Goal: Task Accomplishment & Management: Manage account settings

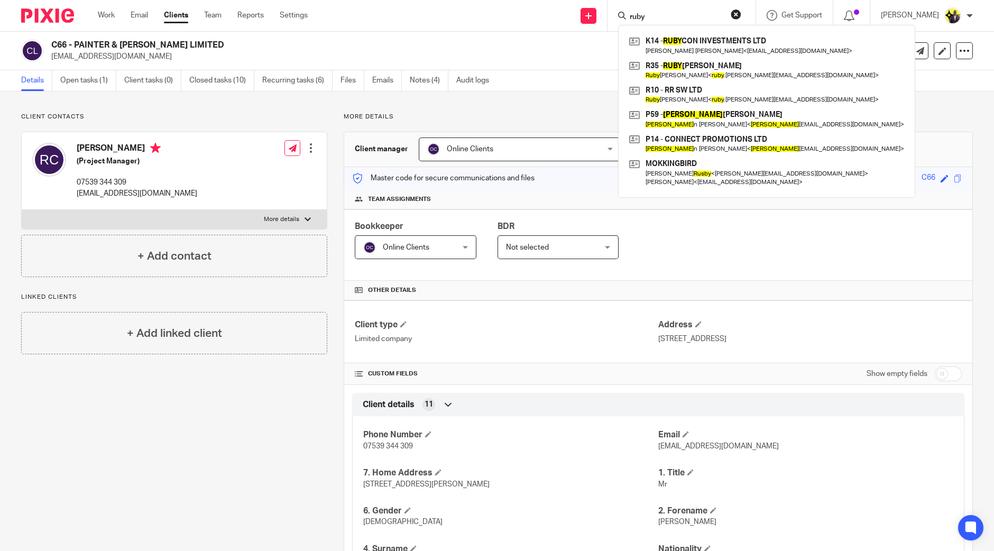
drag, startPoint x: 683, startPoint y: 14, endPoint x: 623, endPoint y: 12, distance: 60.9
click at [623, 12] on div "Send new email Create task Add client Request signature ruby K14 - RUBY CON INV…" at bounding box center [659, 15] width 671 height 31
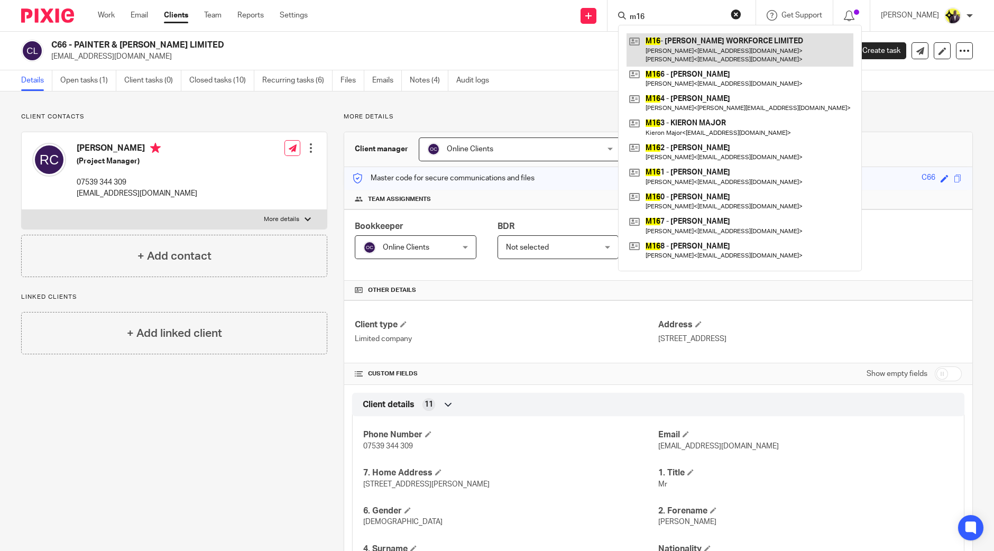
type input "m16"
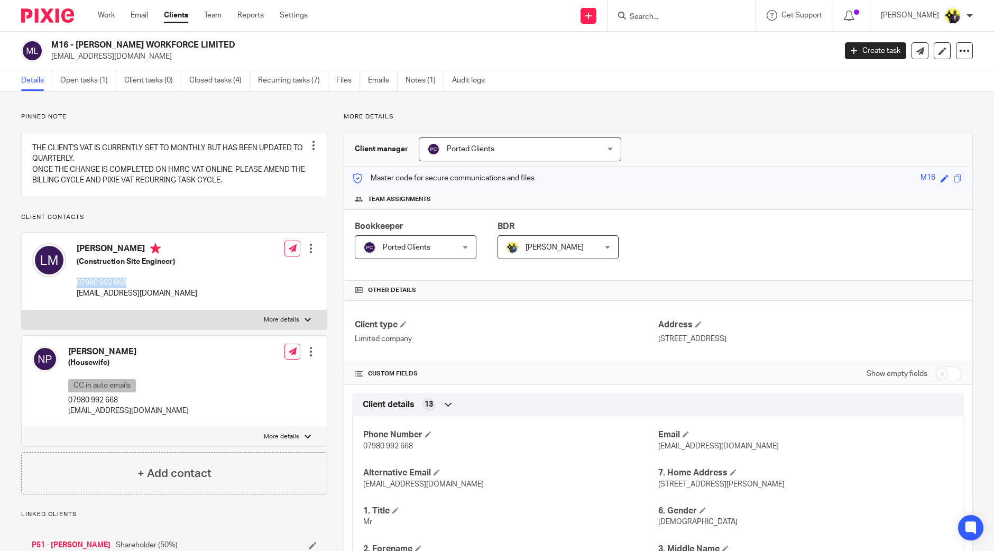
drag, startPoint x: 135, startPoint y: 291, endPoint x: 76, endPoint y: 297, distance: 59.5
click at [76, 297] on div "[PERSON_NAME] (Construction Site Engineer) 07980 992 668 [EMAIL_ADDRESS][DOMAIN…" at bounding box center [114, 271] width 165 height 67
copy p "07980 992 668"
drag, startPoint x: 212, startPoint y: 44, endPoint x: 54, endPoint y: 40, distance: 157.7
click at [54, 40] on h2 "M16 - MATADAR WORKFORCE LIMITED" at bounding box center [362, 45] width 623 height 11
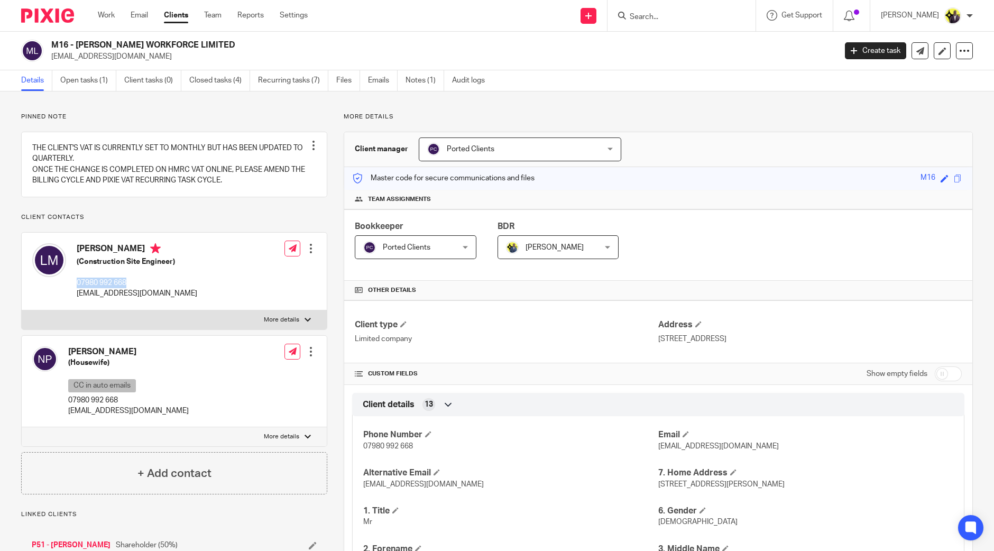
copy h2 "M16 - MATADAR WORKFORCE LIMITED"
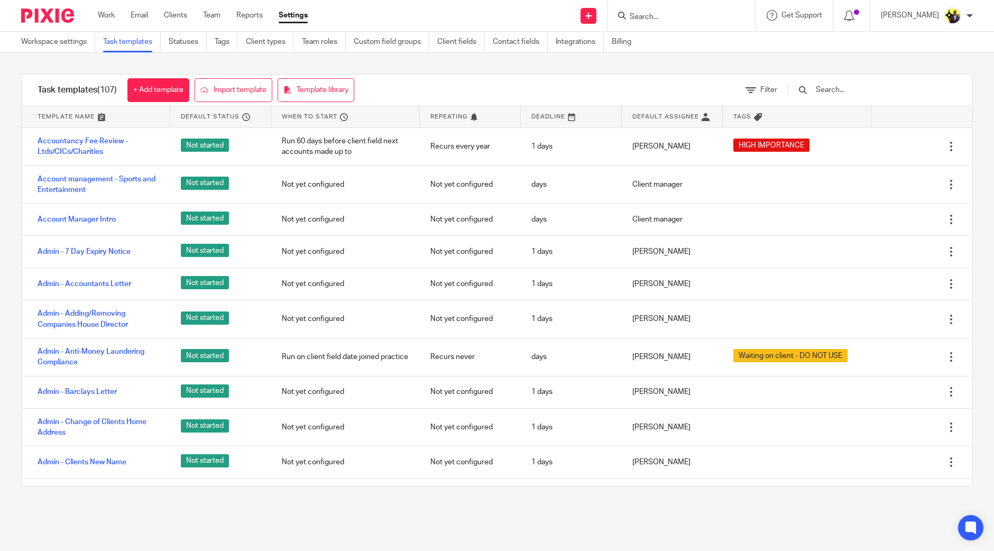
click at [869, 87] on input "text" at bounding box center [876, 90] width 123 height 12
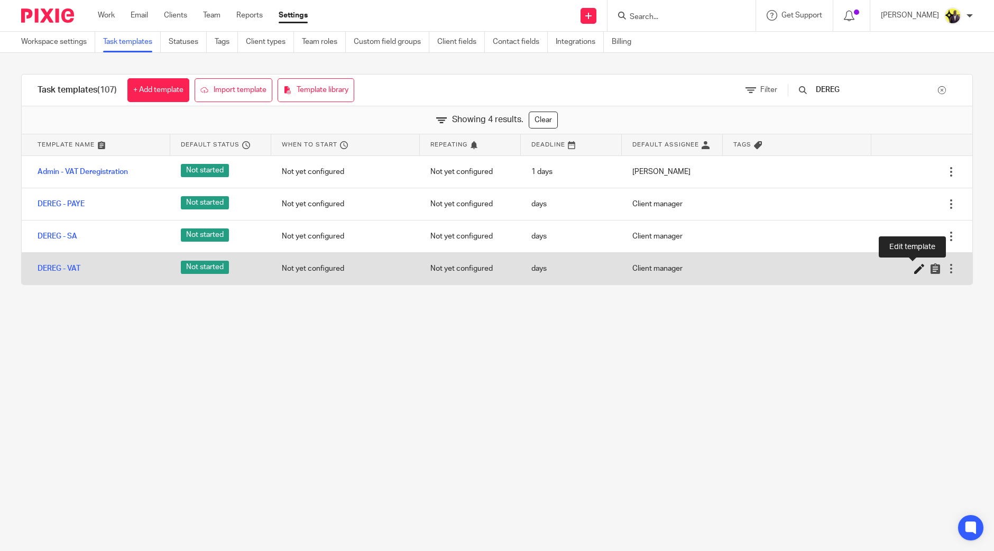
type input "DEREG"
click at [914, 269] on icon at bounding box center [919, 268] width 11 height 11
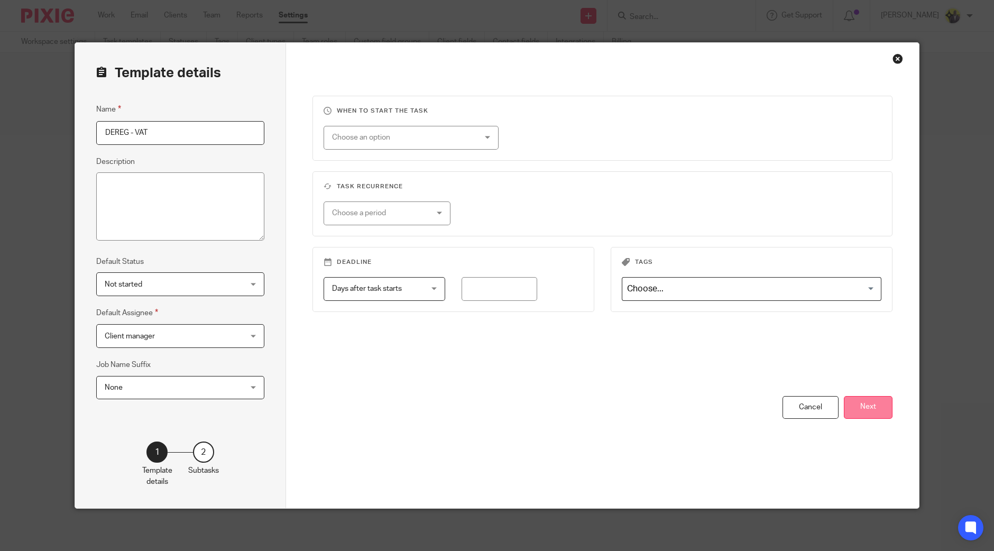
click at [845, 406] on button "Next" at bounding box center [868, 407] width 49 height 23
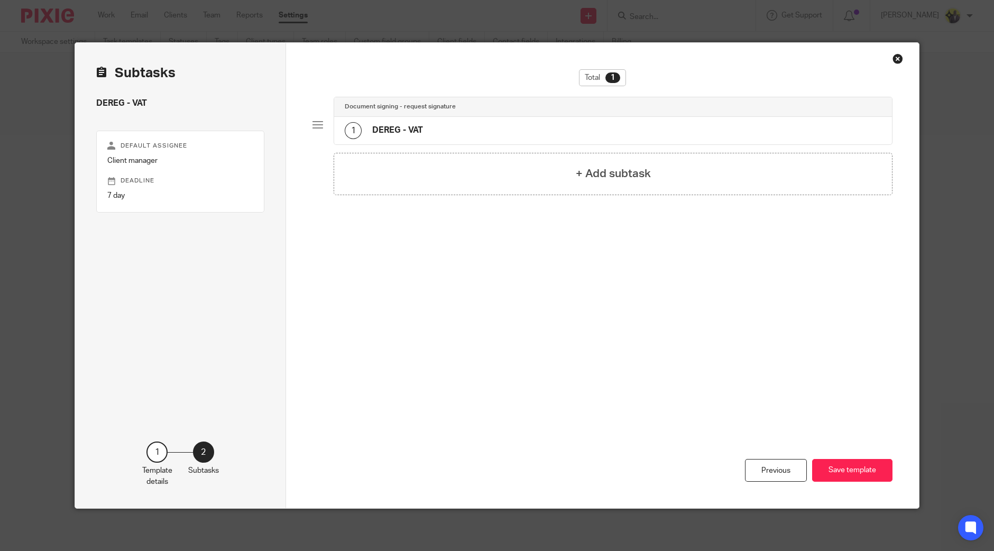
click at [510, 125] on div "1 DEREG - VAT" at bounding box center [613, 131] width 558 height 28
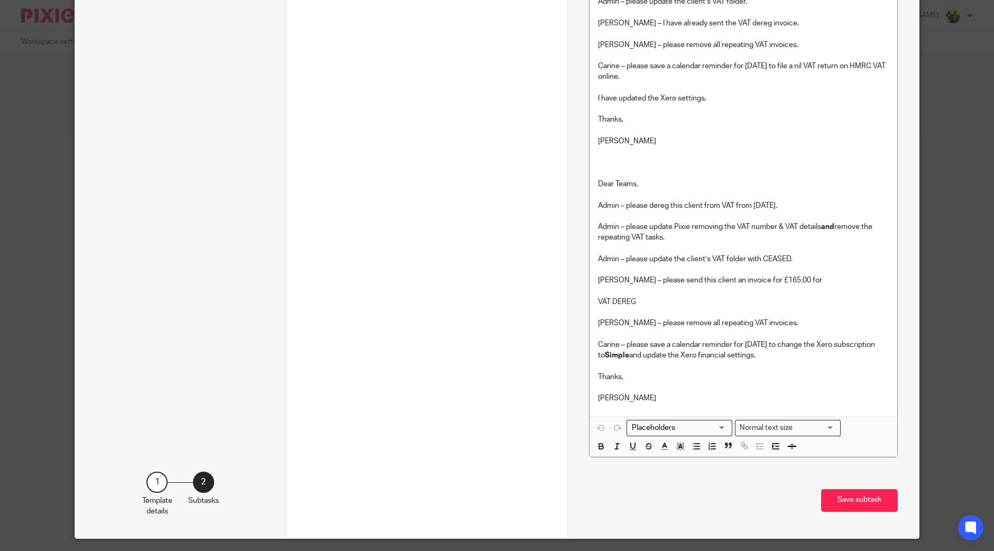
scroll to position [1300, 0]
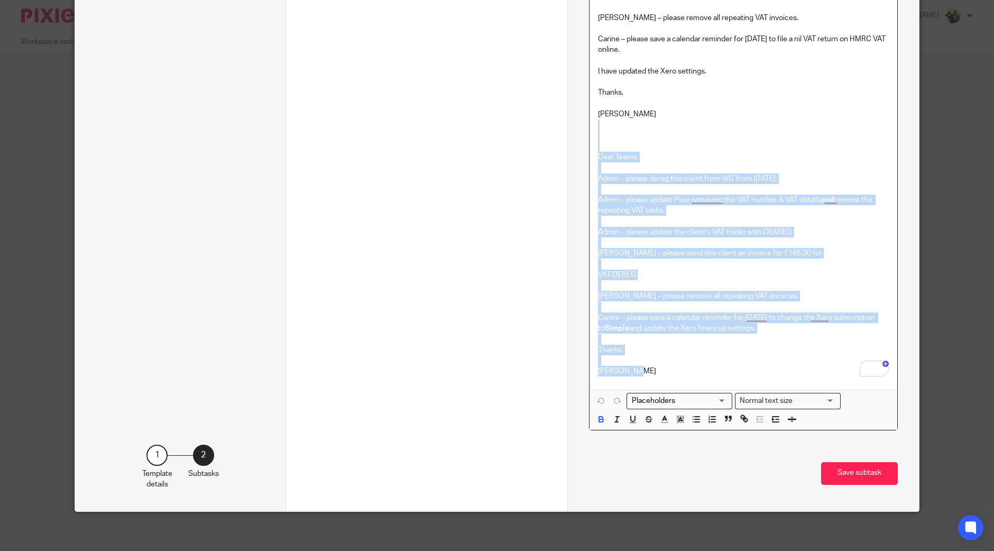
drag, startPoint x: 754, startPoint y: 270, endPoint x: 778, endPoint y: 374, distance: 106.4
copy div "Dear Teams, Admin – please dereg this client from VAT from 30-06-2025. Admin – …"
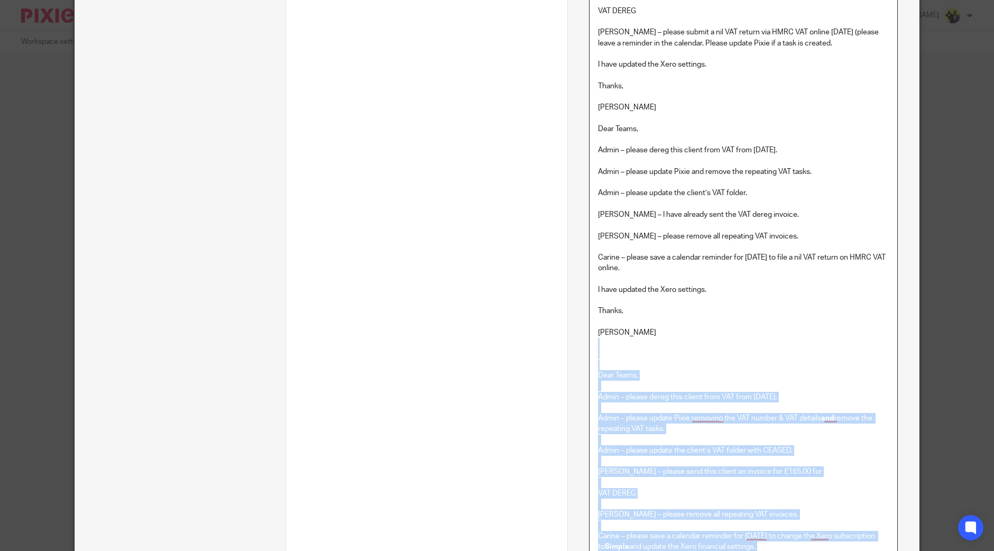
scroll to position [837, 0]
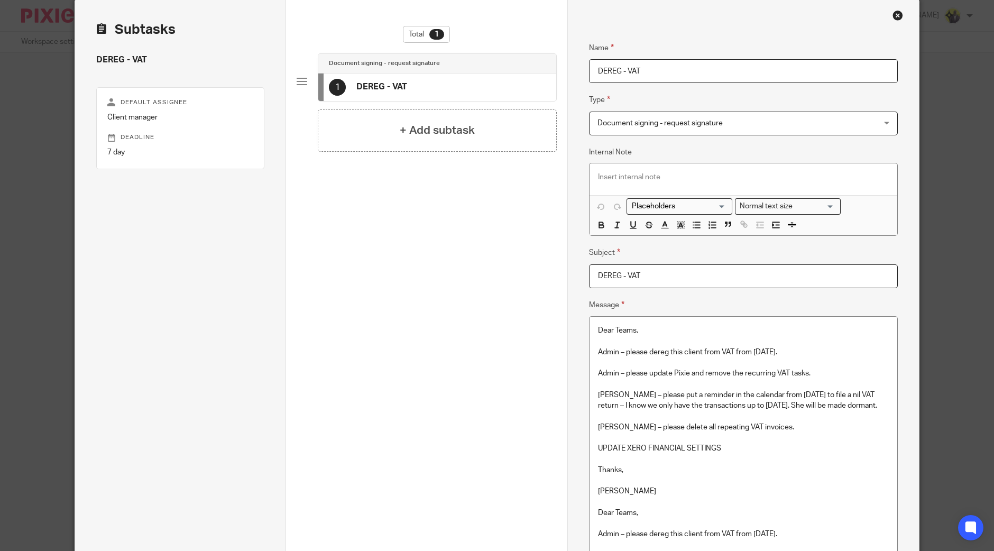
scroll to position [0, 0]
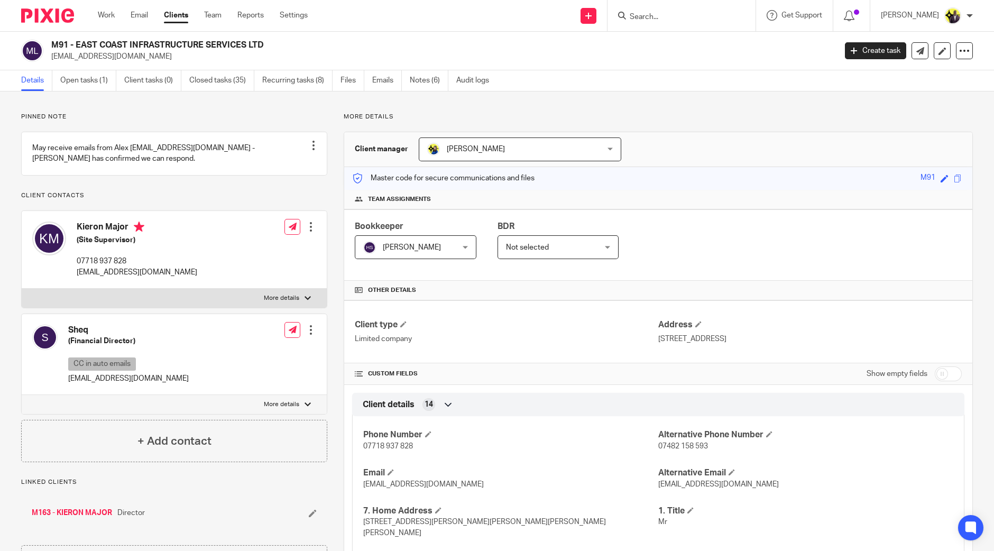
scroll to position [132, 0]
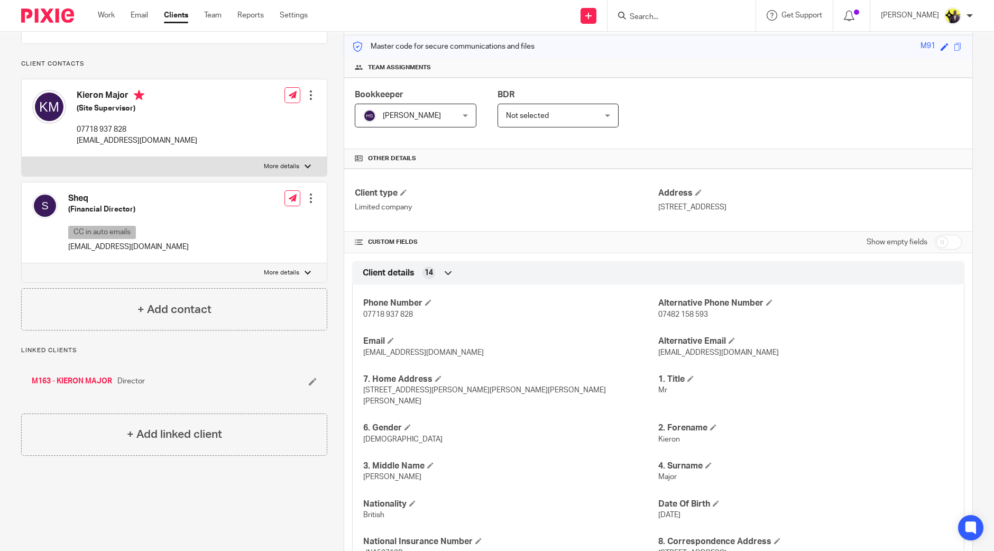
click at [690, 14] on input "Search" at bounding box center [676, 18] width 95 height 10
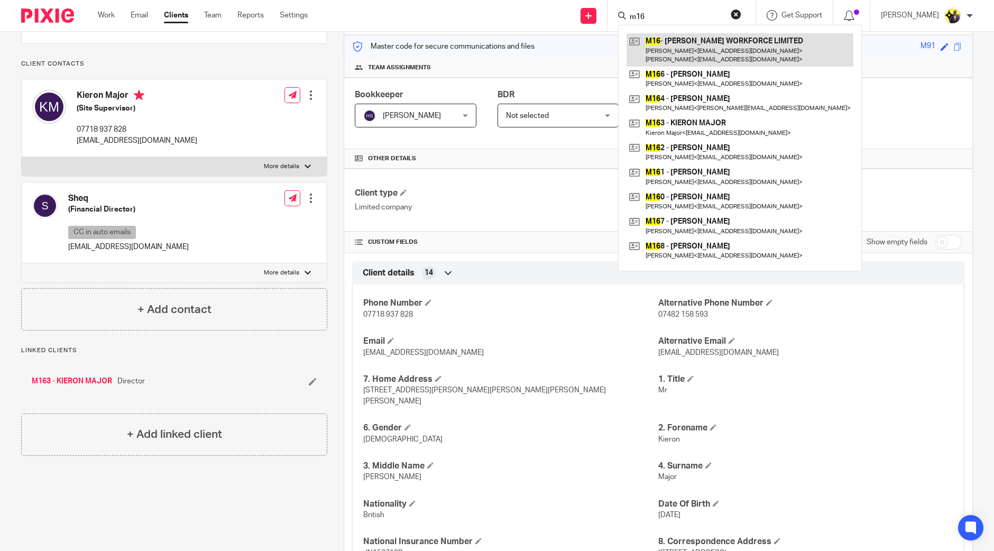
type input "m16"
click at [709, 45] on link at bounding box center [740, 49] width 227 height 33
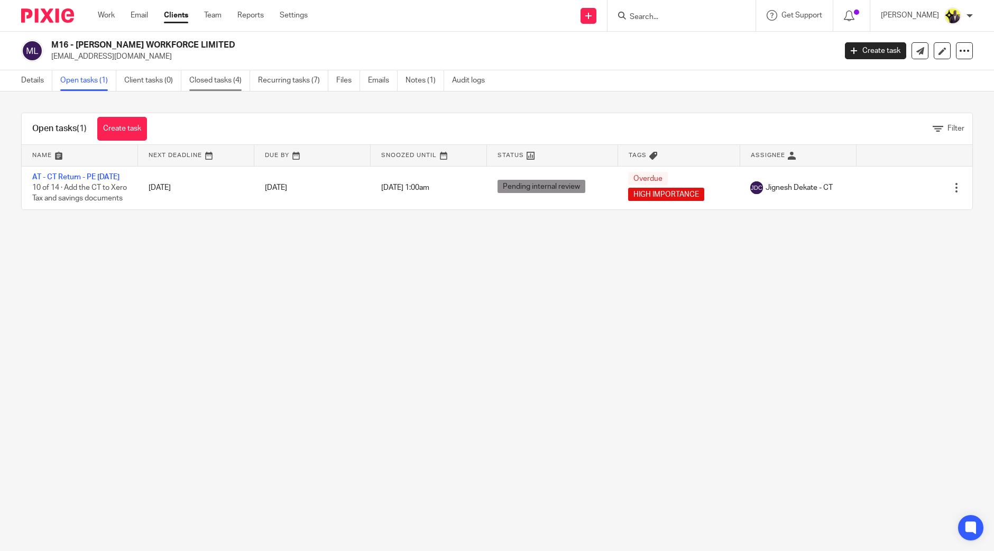
click at [227, 76] on link "Closed tasks (4)" at bounding box center [219, 80] width 61 height 21
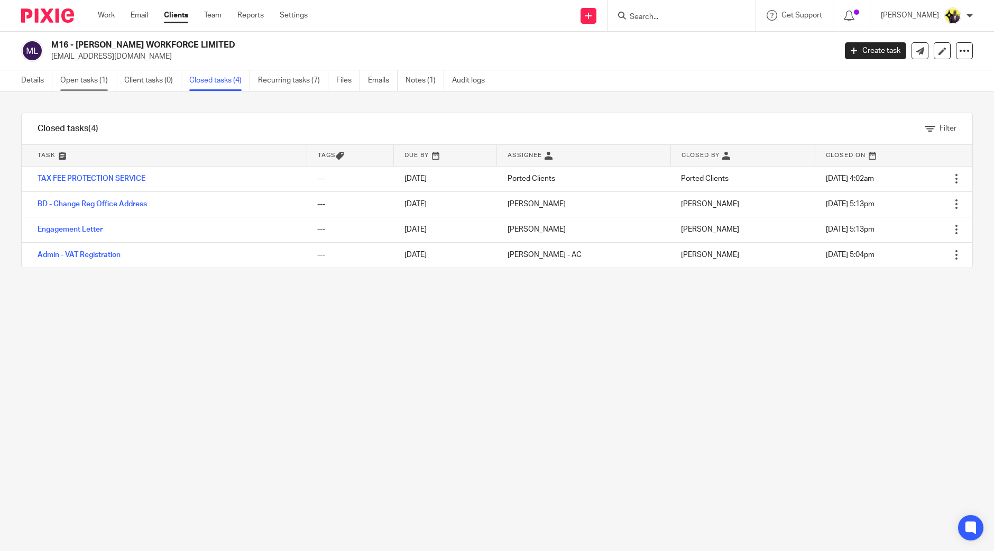
click at [74, 78] on link "Open tasks (1)" at bounding box center [88, 80] width 56 height 21
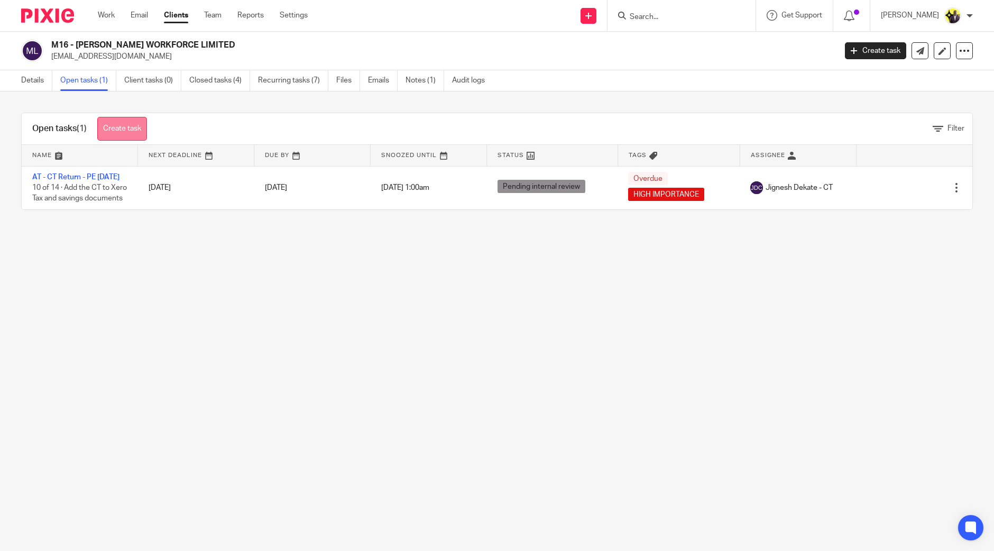
click at [127, 130] on link "Create task" at bounding box center [122, 129] width 50 height 24
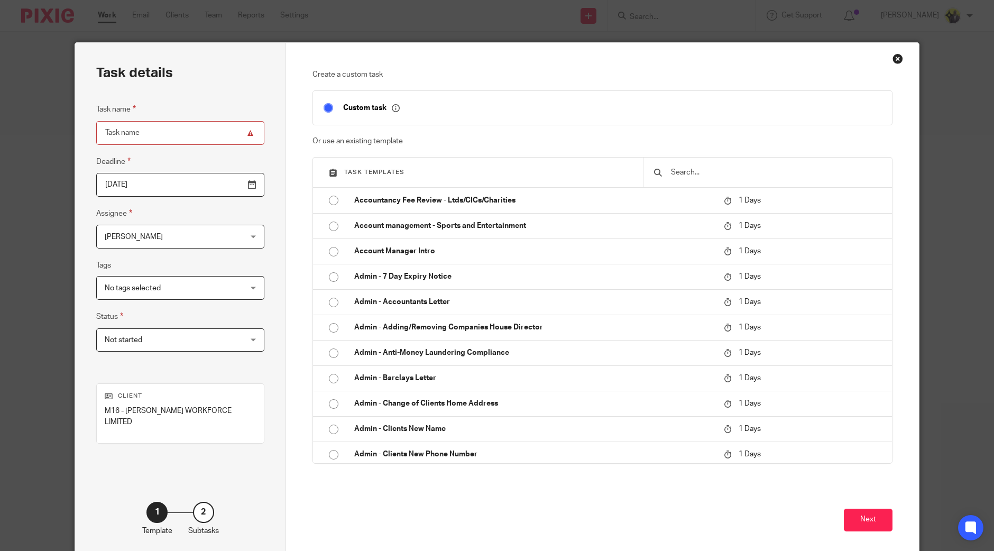
click at [701, 168] on input "text" at bounding box center [776, 173] width 212 height 12
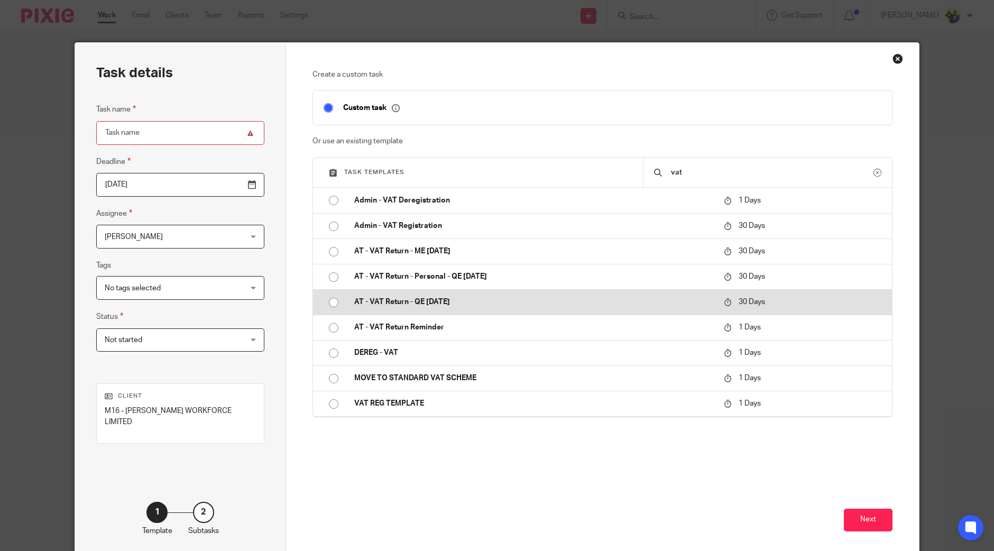
type input "vat"
click at [420, 303] on p "AT - VAT Return - QE 31-08-2025" at bounding box center [533, 302] width 359 height 11
type input "2025-09-12"
type input "AT - VAT Return - QE [DATE]"
checkbox input "false"
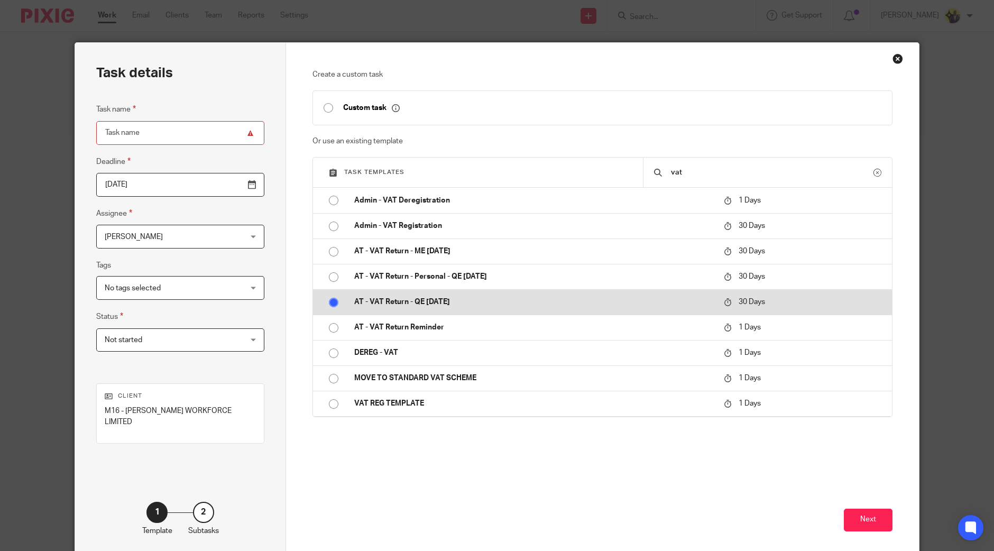
radio input "true"
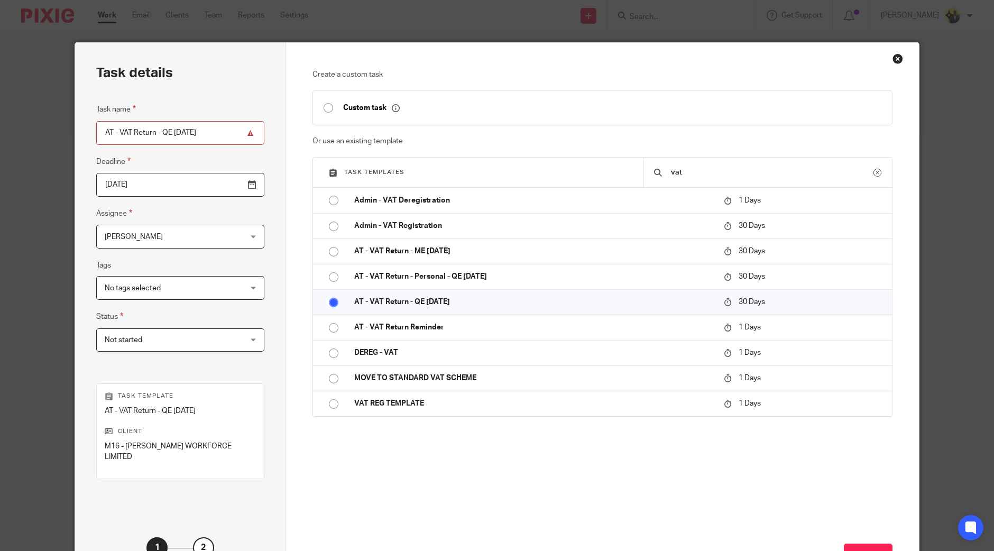
click at [175, 128] on input "AT - VAT Return - QE [DATE]" at bounding box center [180, 133] width 168 height 24
type input "AT - VAT Return - QE 31-07-2025"
click at [893, 59] on div "Close this dialog window" at bounding box center [898, 58] width 11 height 11
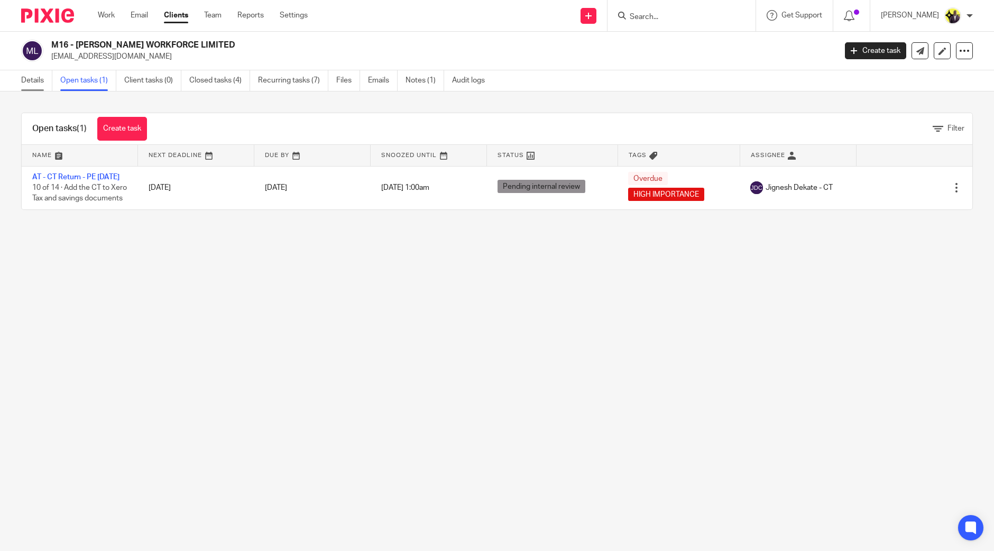
click at [43, 87] on link "Details" at bounding box center [36, 80] width 31 height 21
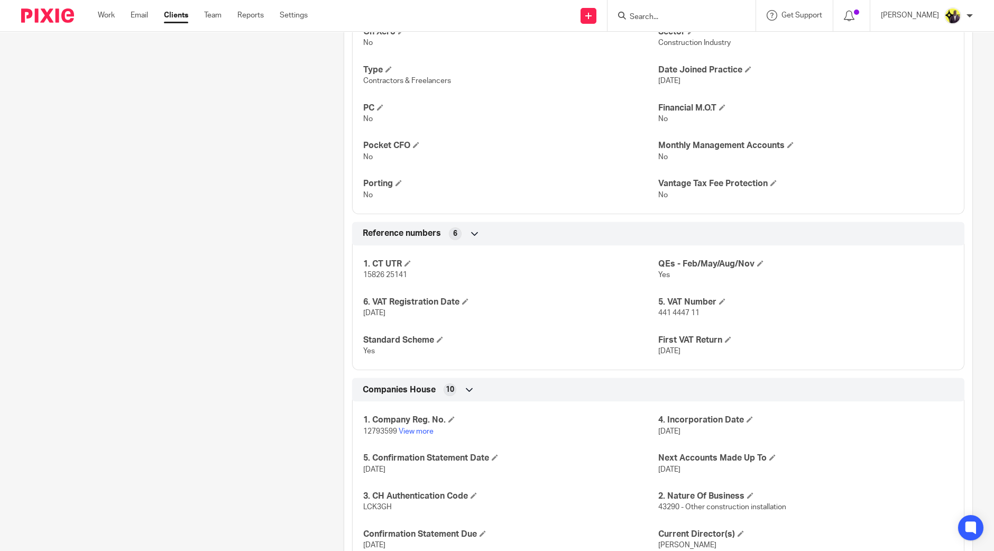
scroll to position [727, 0]
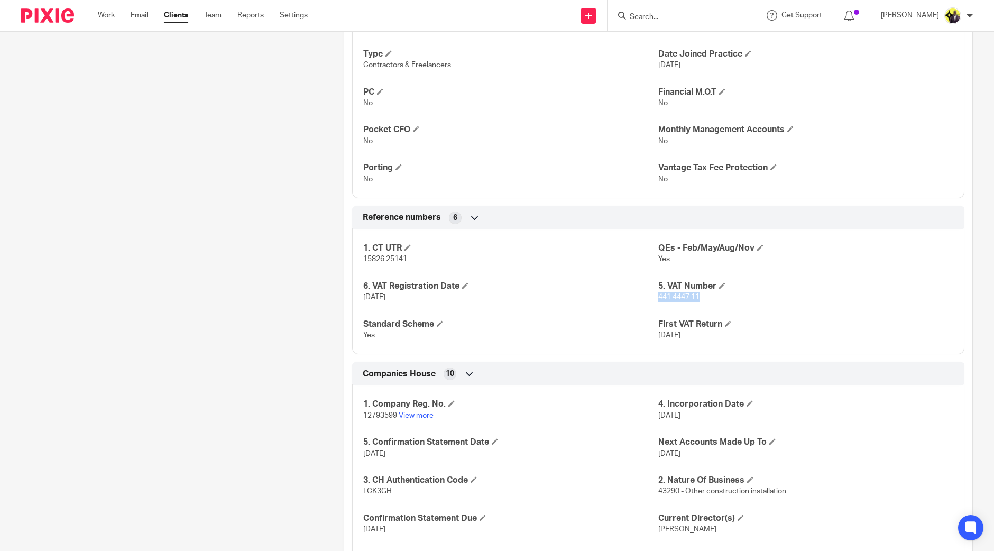
drag, startPoint x: 701, startPoint y: 296, endPoint x: 652, endPoint y: 295, distance: 48.7
click at [658, 295] on p "441 4447 11" at bounding box center [805, 297] width 295 height 11
copy span "441 4447 11"
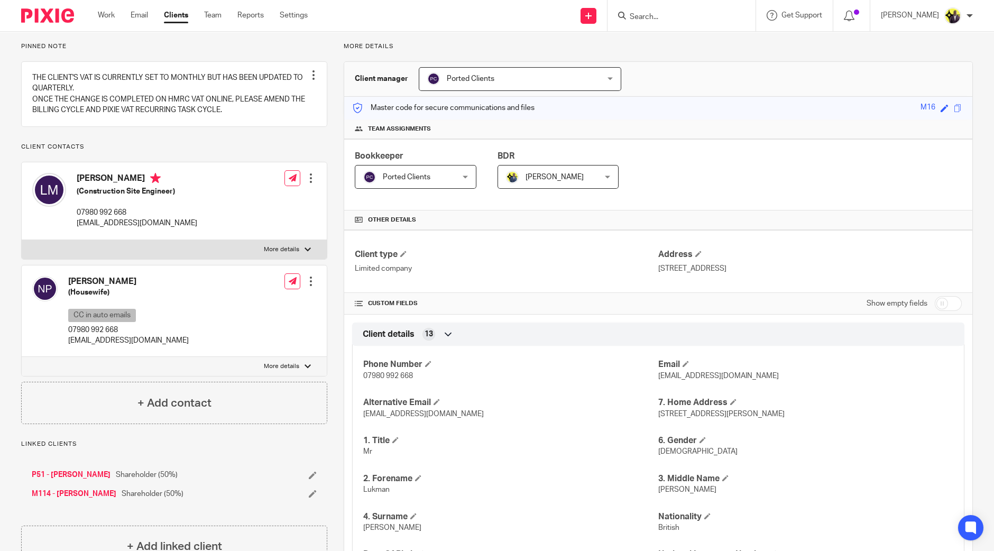
scroll to position [0, 0]
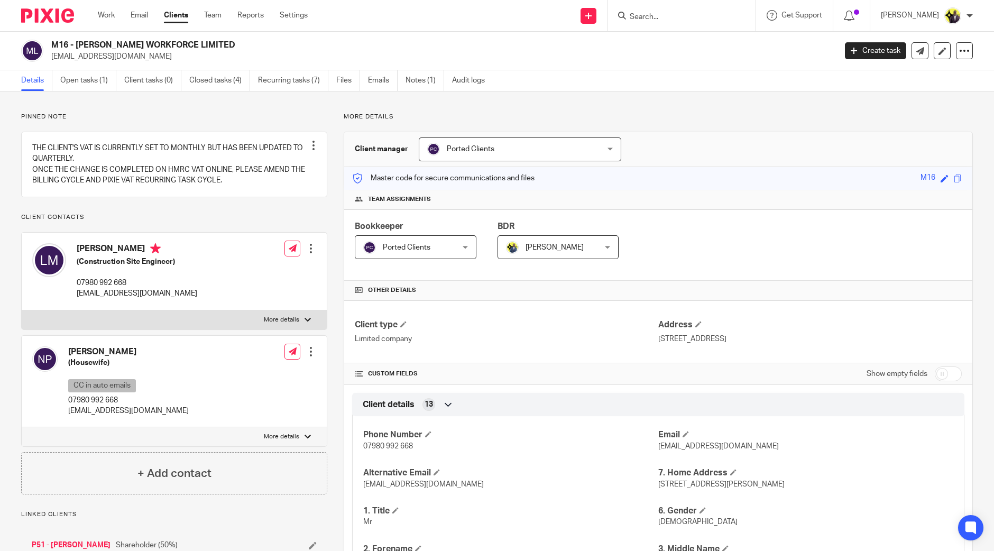
drag, startPoint x: 214, startPoint y: 43, endPoint x: 50, endPoint y: 45, distance: 164.5
click at [50, 45] on div "M16 - MATADAR WORKFORCE LIMITED tophatconstruction@outlook.com" at bounding box center [425, 51] width 808 height 22
copy h2 "M16 - [PERSON_NAME] WORKFORCE LIMITED"
click at [84, 78] on link "Open tasks (1)" at bounding box center [88, 80] width 56 height 21
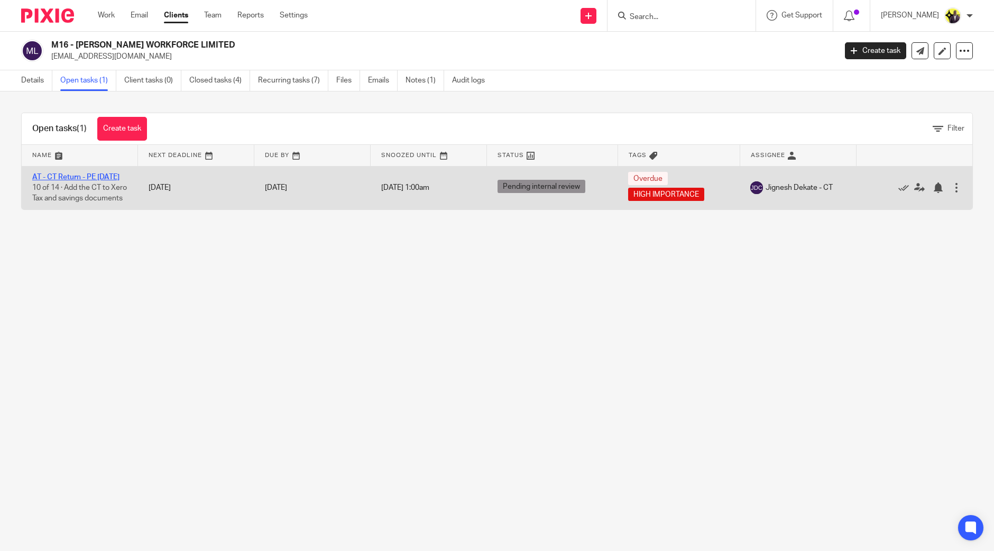
click at [74, 177] on link "AT - CT Return - PE [DATE]" at bounding box center [75, 176] width 87 height 7
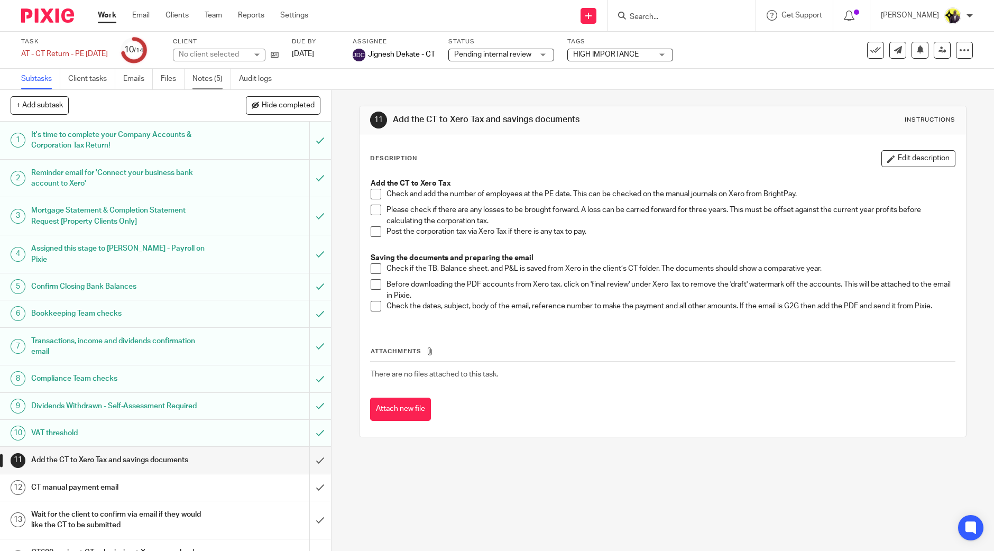
click at [198, 78] on link "Notes (5)" at bounding box center [212, 79] width 39 height 21
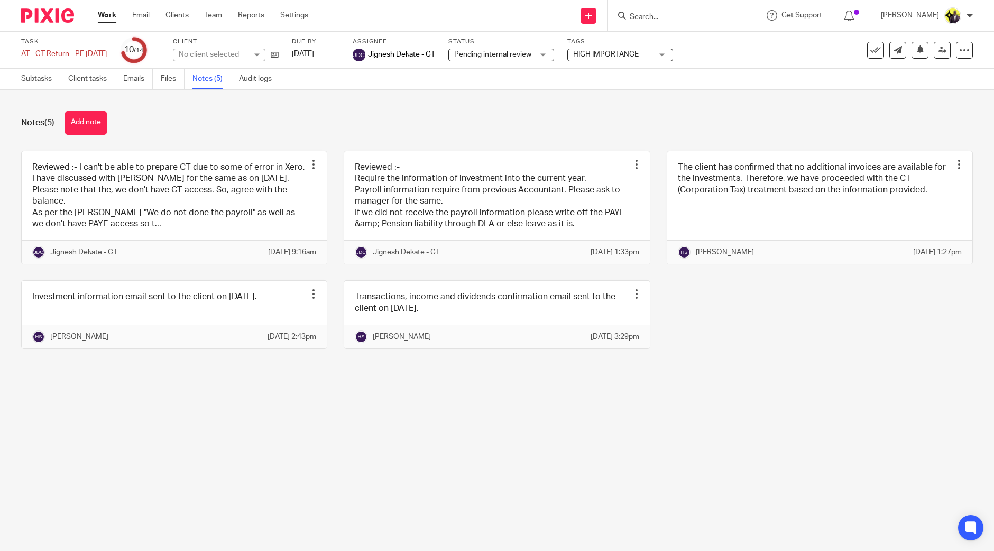
click at [79, 129] on button "Add note" at bounding box center [86, 123] width 42 height 24
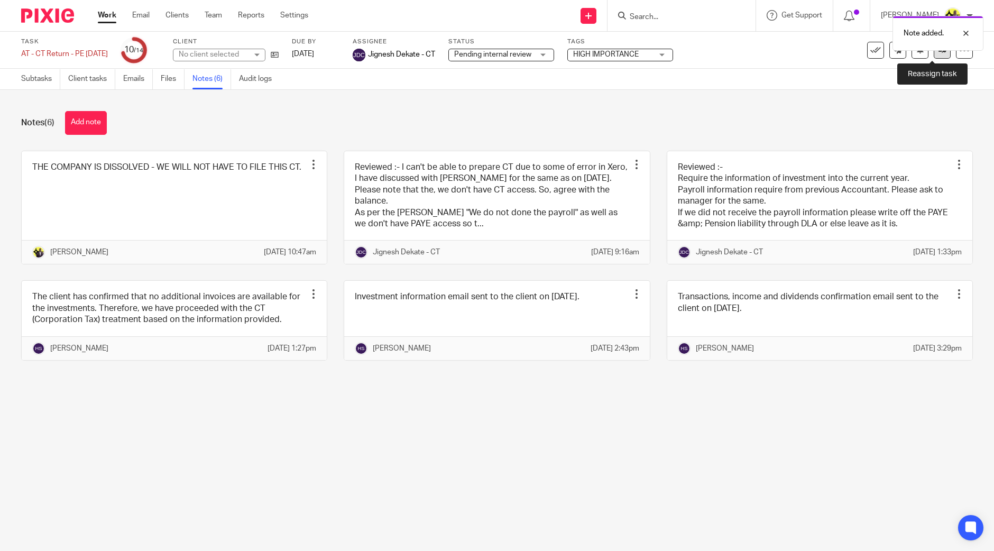
click at [934, 54] on link at bounding box center [942, 50] width 17 height 17
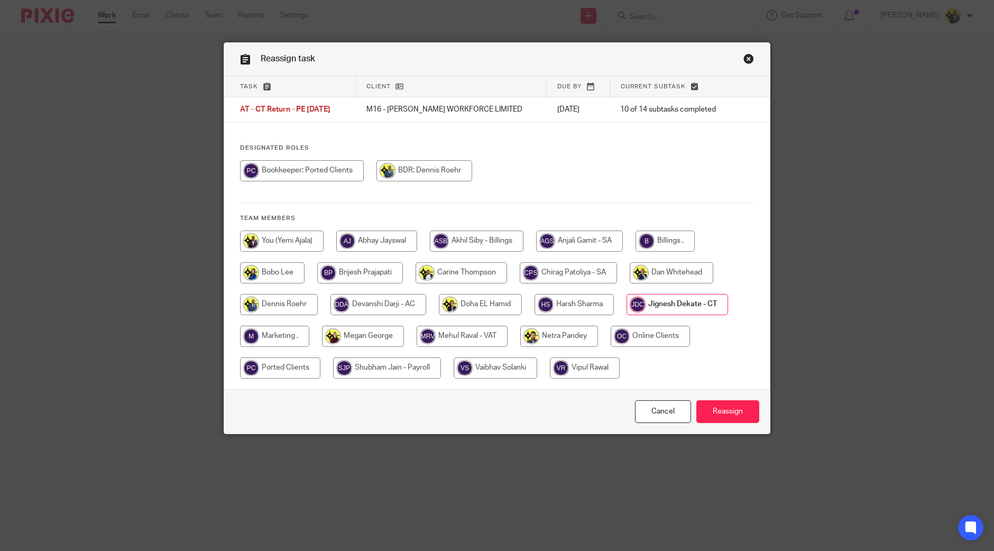
drag, startPoint x: 278, startPoint y: 363, endPoint x: 445, endPoint y: 377, distance: 167.7
click at [278, 363] on input "radio" at bounding box center [280, 368] width 80 height 21
radio input "true"
click at [707, 403] on input "Reassign" at bounding box center [728, 411] width 63 height 23
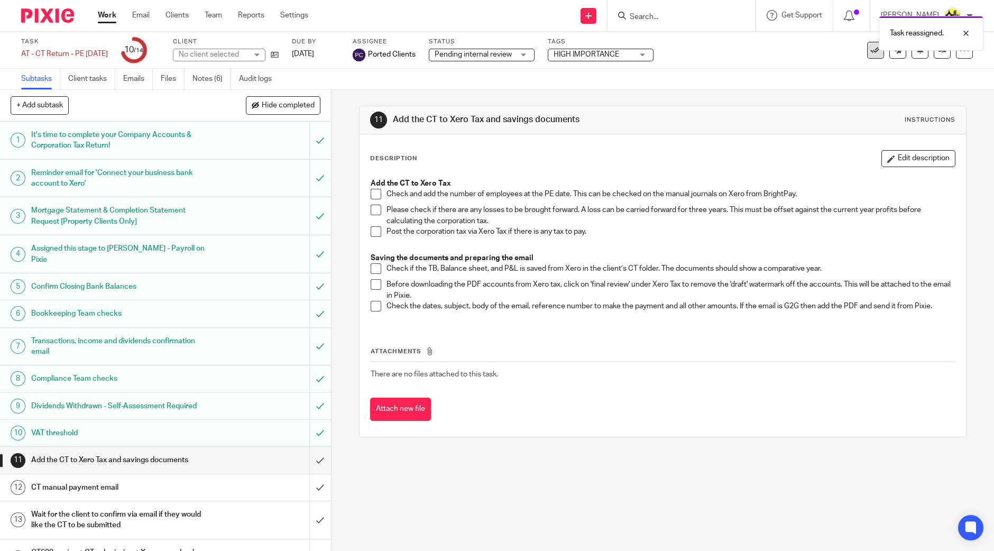
click at [871, 51] on icon at bounding box center [876, 50] width 11 height 11
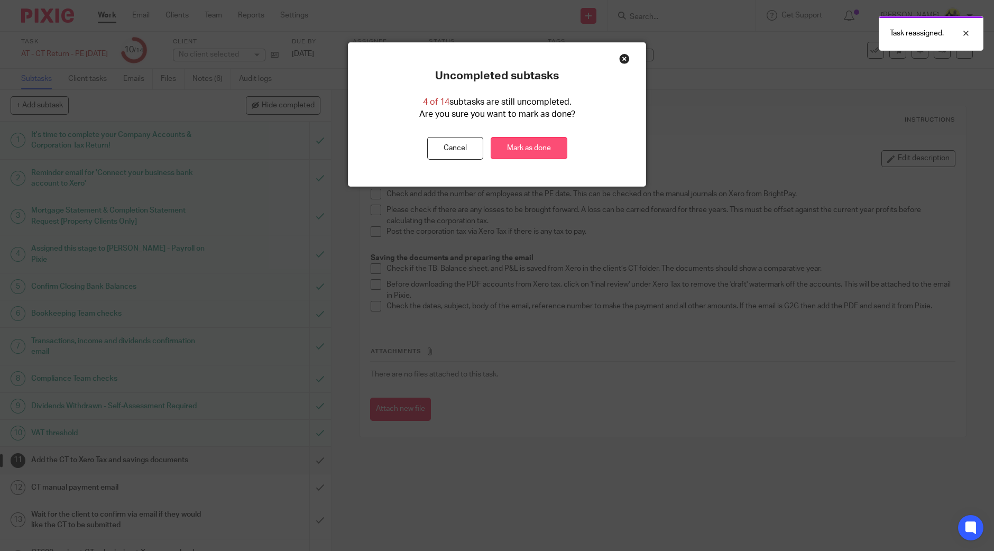
click at [498, 142] on link "Mark as done" at bounding box center [529, 148] width 77 height 23
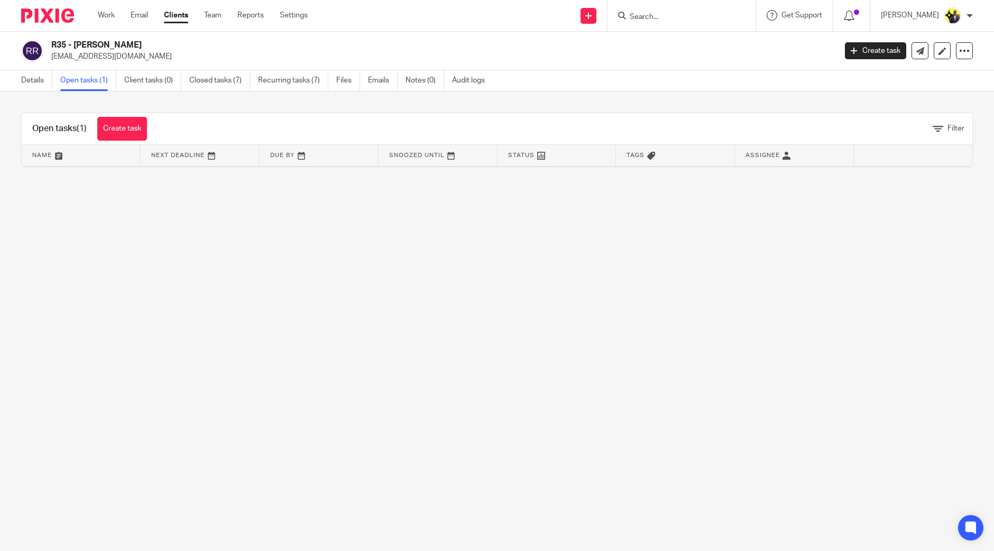
click at [671, 11] on form at bounding box center [685, 15] width 113 height 13
click at [675, 14] on input "Search" at bounding box center [676, 18] width 95 height 10
type input "lrh"
click at [712, 44] on link at bounding box center [716, 45] width 179 height 24
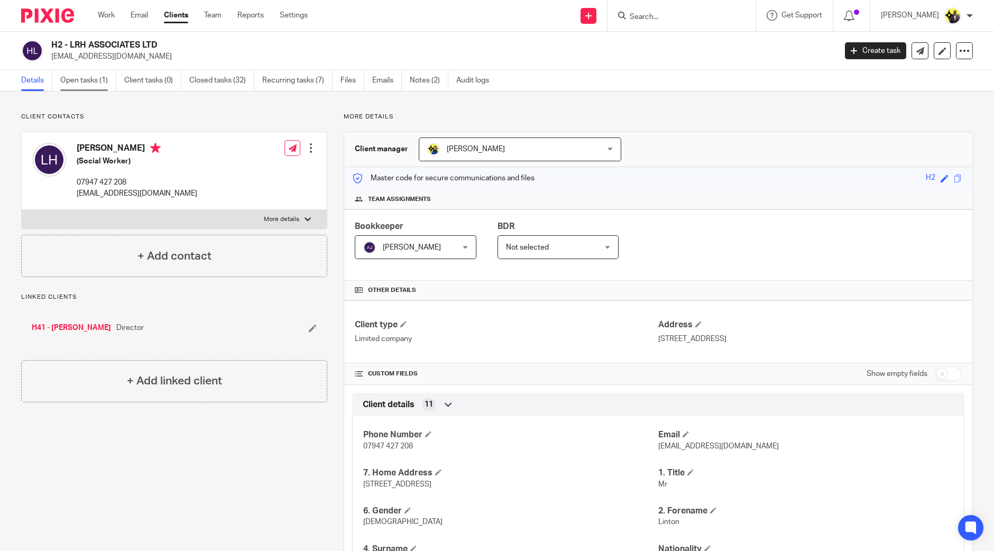
click at [84, 80] on link "Open tasks (1)" at bounding box center [88, 80] width 56 height 21
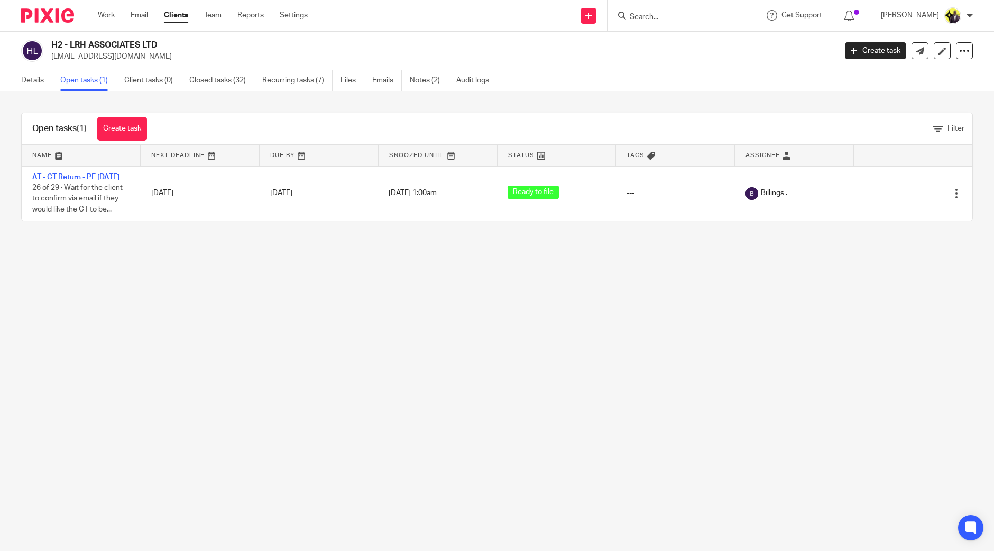
click at [237, 318] on main "H2 - LRH ASSOCIATES LTD [EMAIL_ADDRESS][DOMAIN_NAME] Create task Update from Co…" at bounding box center [497, 275] width 994 height 551
drag, startPoint x: 172, startPoint y: 43, endPoint x: 54, endPoint y: 46, distance: 118.0
click at [54, 46] on h2 "H2 - LRH ASSOCIATES LTD" at bounding box center [362, 45] width 623 height 11
copy h2 "H2 - LRH ASSOCIATES LTD"
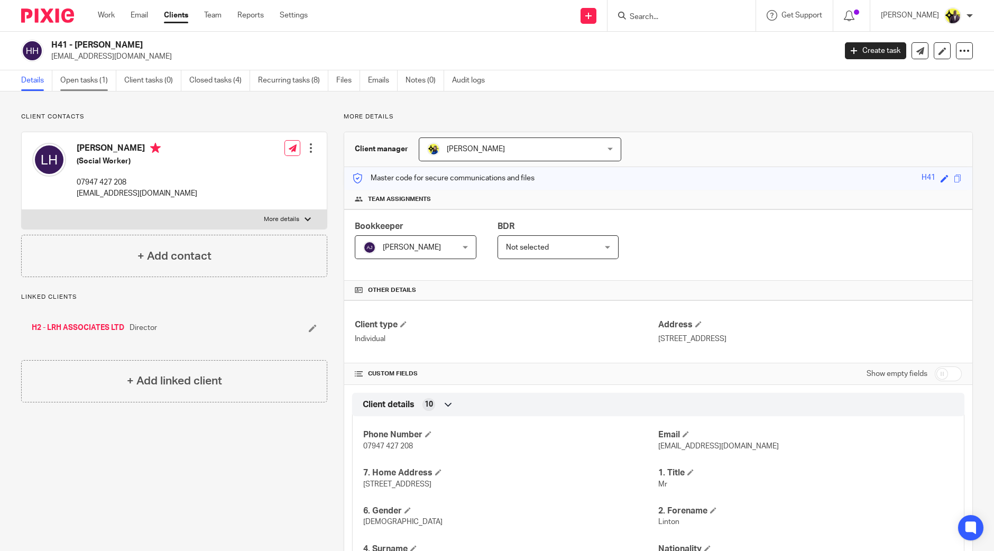
click at [90, 85] on link "Open tasks (1)" at bounding box center [88, 80] width 56 height 21
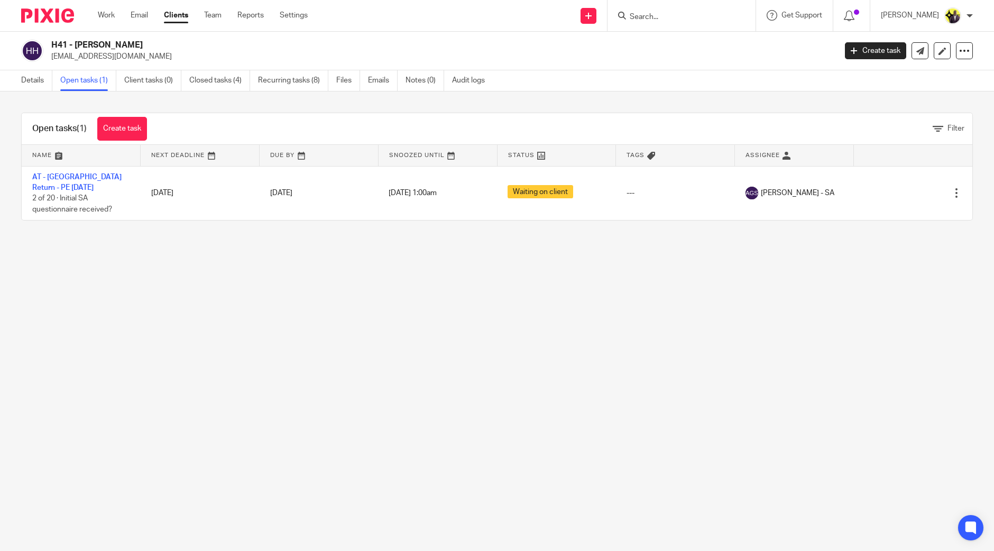
click at [362, 335] on main "H41 - LINTON HARPER lintonharper@gmail.com Create task Update from Companies Ho…" at bounding box center [497, 275] width 994 height 551
drag, startPoint x: 203, startPoint y: 331, endPoint x: 213, endPoint y: 340, distance: 13.5
click at [204, 332] on main "H41 - LINTON HARPER lintonharper@gmail.com Create task Update from Companies Ho…" at bounding box center [497, 275] width 994 height 551
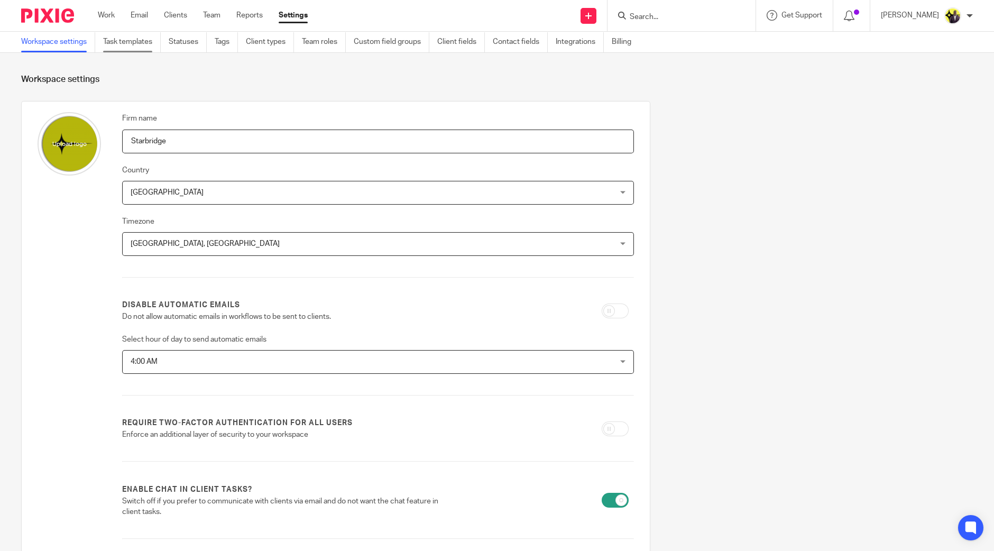
click at [145, 38] on link "Task templates" at bounding box center [132, 42] width 58 height 21
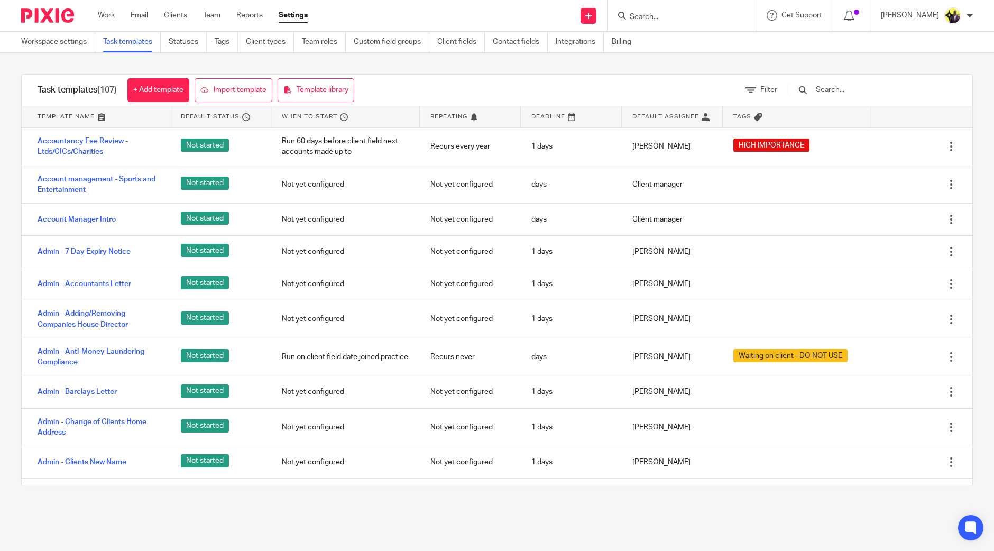
click at [847, 91] on input "text" at bounding box center [876, 90] width 123 height 12
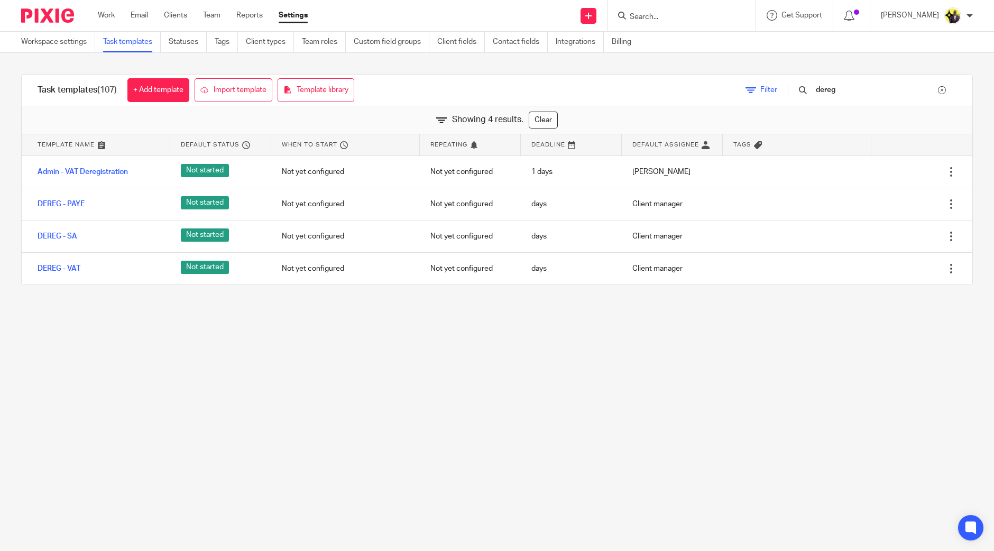
drag, startPoint x: 863, startPoint y: 90, endPoint x: 792, endPoint y: 88, distance: 71.4
click at [792, 88] on div "Filter dereg" at bounding box center [851, 90] width 243 height 31
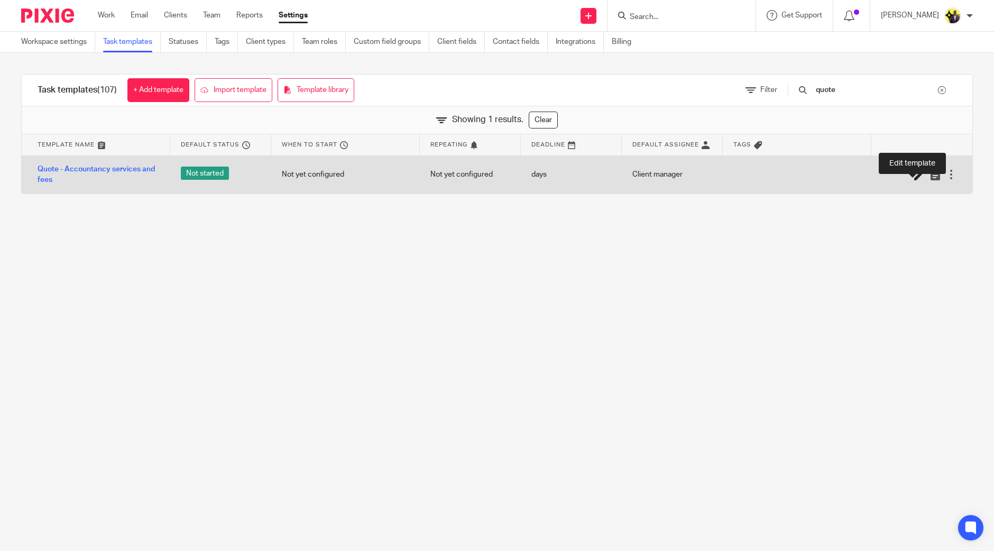
type input "quote"
click at [914, 170] on icon at bounding box center [919, 175] width 11 height 11
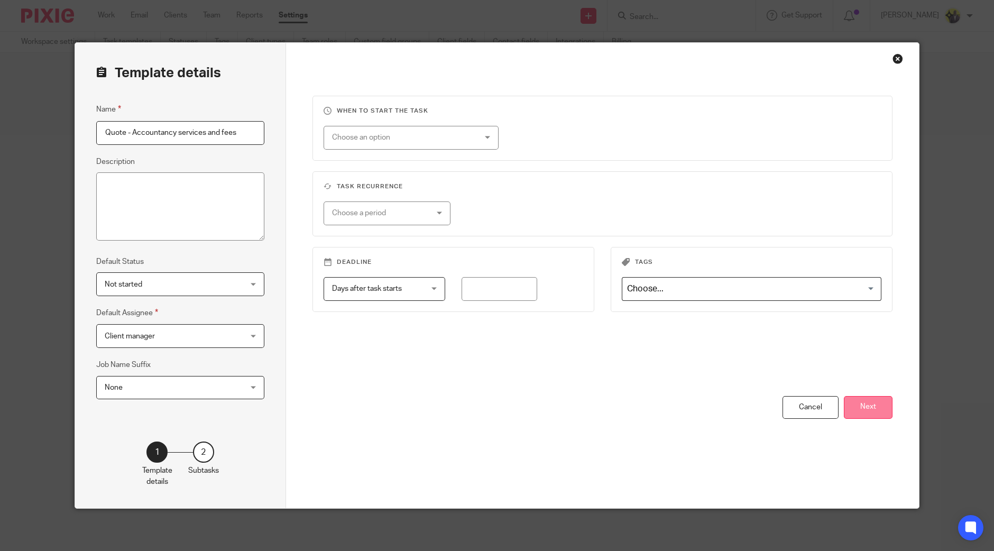
click at [856, 400] on button "Next" at bounding box center [868, 407] width 49 height 23
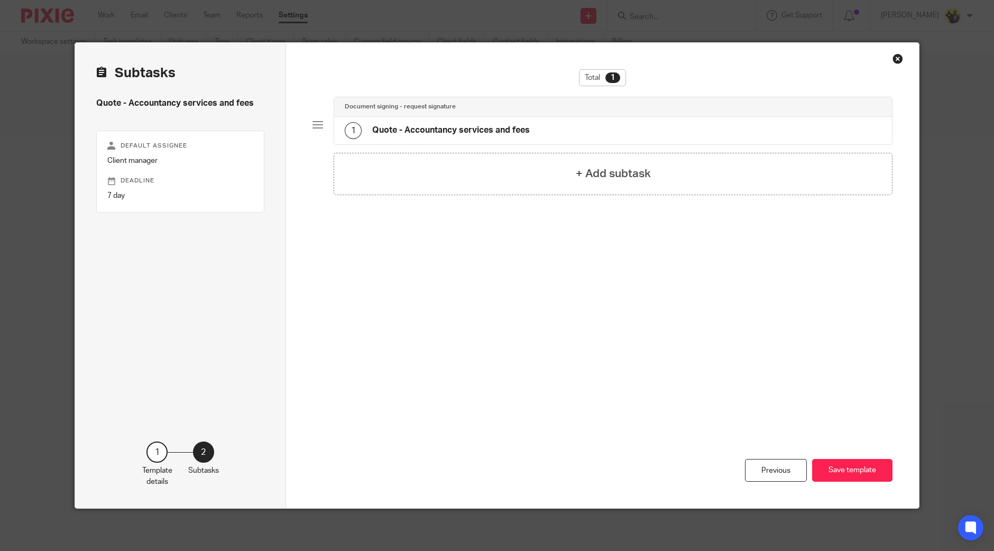
click at [423, 133] on h4 "Quote - Accountancy services and fees" at bounding box center [451, 130] width 158 height 11
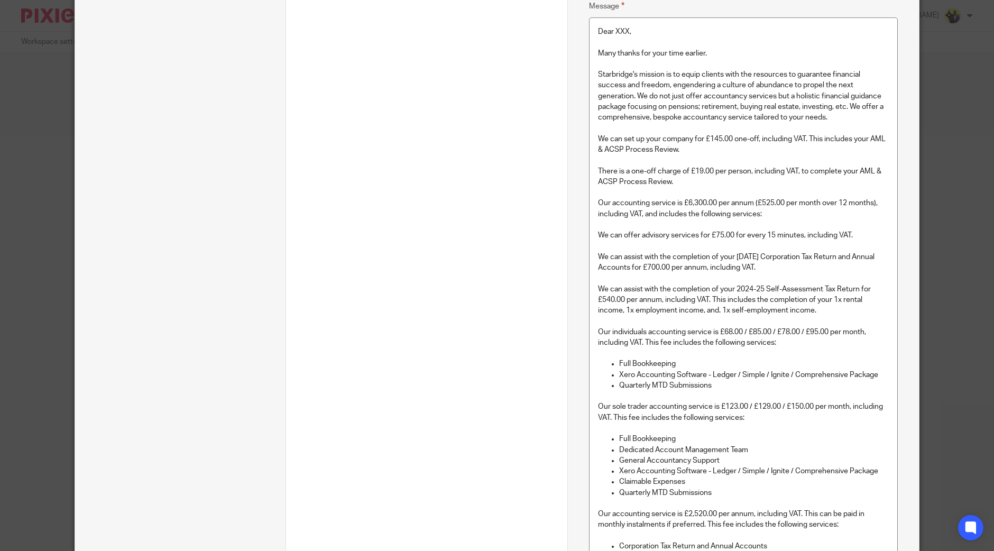
scroll to position [331, 0]
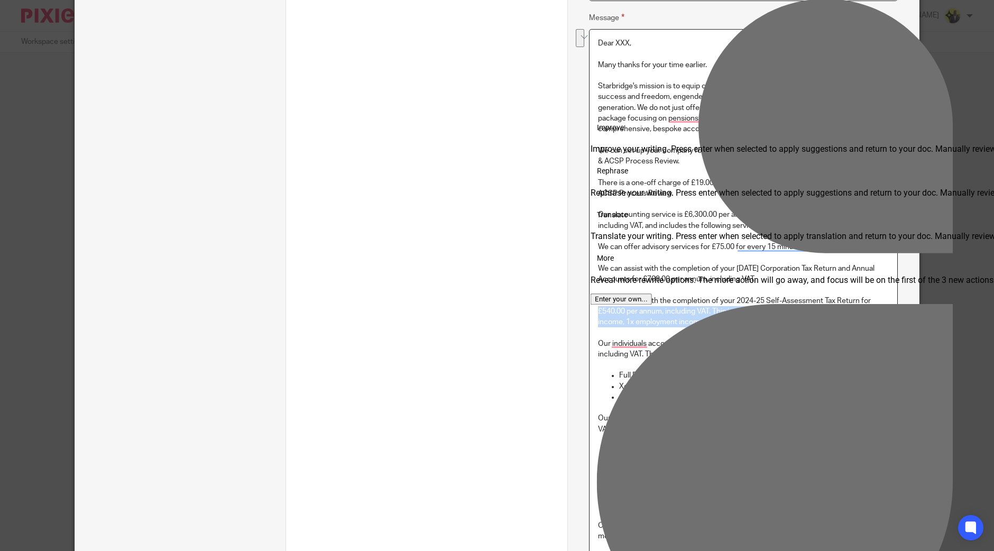
drag, startPoint x: 823, startPoint y: 317, endPoint x: 592, endPoint y: 316, distance: 230.6
click at [598, 316] on p "We can assist with the completion of your 2024-25 Self-Assessment Tax Return fo…" at bounding box center [743, 312] width 291 height 32
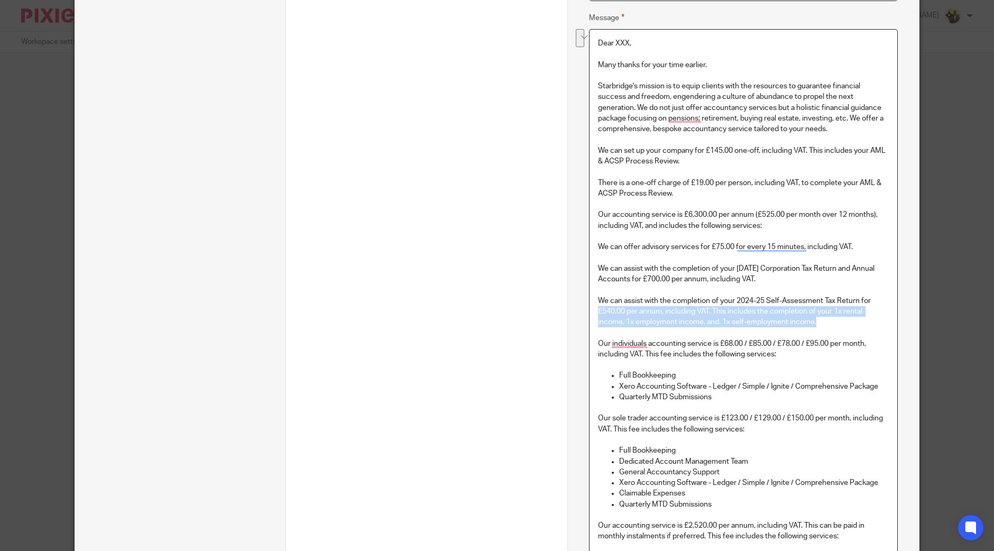
copy p "£540.00 per annum, including VAT. This includes the completion of your 1x renta…"
